Goal: Task Accomplishment & Management: Manage account settings

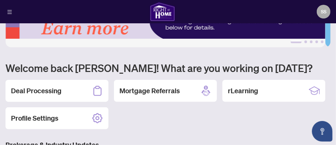
scroll to position [34, 0]
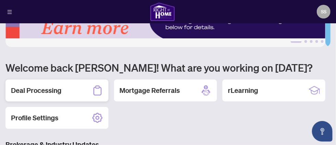
click at [74, 91] on div "Deal Processing" at bounding box center [56, 91] width 103 height 22
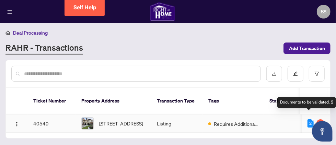
click at [309, 120] on div "2" at bounding box center [311, 124] width 6 height 8
click at [312, 120] on div "2" at bounding box center [311, 124] width 6 height 8
click at [309, 120] on div "2" at bounding box center [311, 124] width 6 height 8
click at [318, 120] on div "2" at bounding box center [321, 124] width 8 height 8
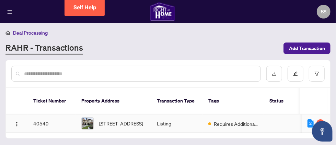
scroll to position [2, 0]
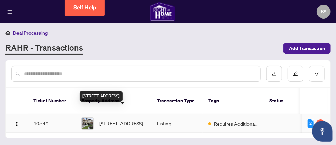
click at [117, 120] on span "[STREET_ADDRESS]" at bounding box center [121, 124] width 44 height 8
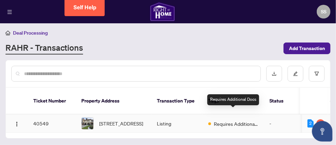
click at [240, 120] on span "Requires Additional Docs" at bounding box center [236, 124] width 45 height 8
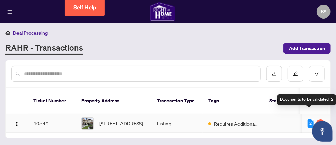
click at [309, 120] on div "2" at bounding box center [311, 124] width 6 height 8
click at [320, 120] on div "2" at bounding box center [321, 124] width 8 height 8
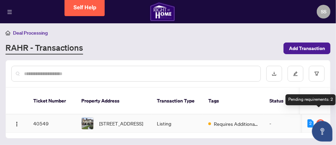
click at [320, 120] on div "2" at bounding box center [321, 124] width 8 height 8
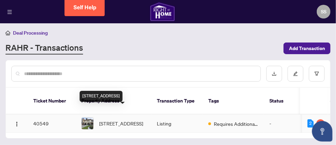
click at [114, 120] on span "[STREET_ADDRESS]" at bounding box center [121, 124] width 44 height 8
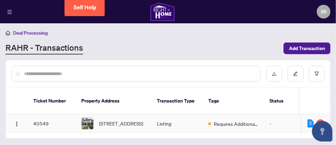
click at [44, 115] on td "40549" at bounding box center [52, 124] width 48 height 18
click at [16, 122] on img "button" at bounding box center [16, 124] width 5 height 5
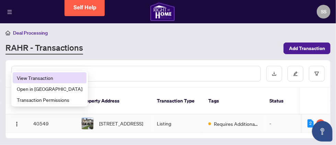
click at [47, 78] on span "View Transaction" at bounding box center [50, 78] width 66 height 8
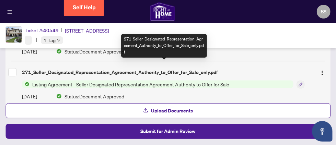
scroll to position [390, 0]
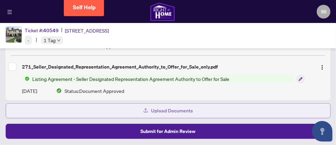
click at [163, 113] on span "Upload Documents" at bounding box center [172, 110] width 42 height 11
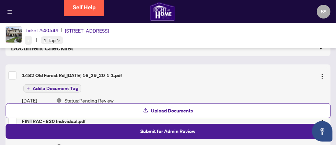
scroll to position [68, 0]
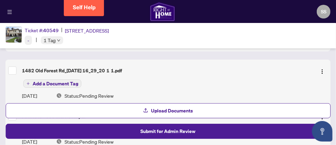
click at [67, 81] on span "Add a Document Tag" at bounding box center [56, 83] width 46 height 5
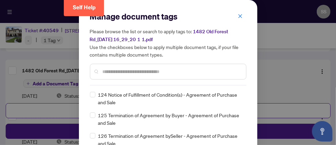
scroll to position [1992, 0]
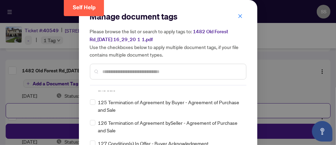
click at [130, 122] on span "126 Termination of Agreement bySeller - Agreement of Purchase and Sale" at bounding box center [170, 126] width 144 height 15
click at [90, 122] on div "FINTRAC ID(s) FINTRAC PEP/HIO Record Listing Agreement MLS Data Information She…" at bounding box center [168, 134] width 157 height 86
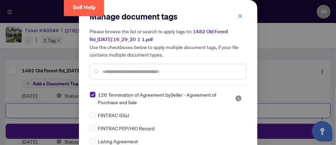
click at [122, 70] on input "text" at bounding box center [172, 72] width 138 height 8
paste input "***"
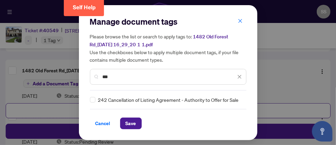
type input "***"
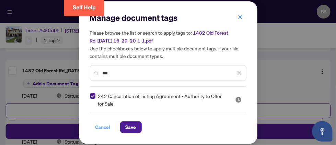
click at [104, 126] on span "Cancel" at bounding box center [102, 127] width 15 height 11
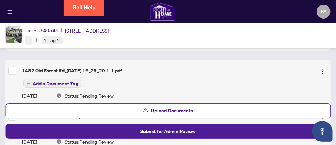
click at [65, 83] on span "Add a Document Tag" at bounding box center [56, 83] width 46 height 5
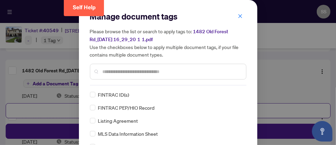
click at [109, 72] on input "text" at bounding box center [172, 72] width 138 height 8
paste input "***"
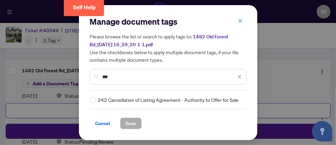
type input "***"
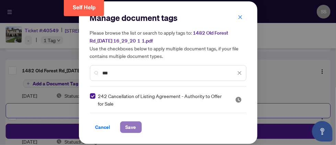
click at [131, 127] on span "Save" at bounding box center [131, 127] width 11 height 11
